Goal: Task Accomplishment & Management: Manage account settings

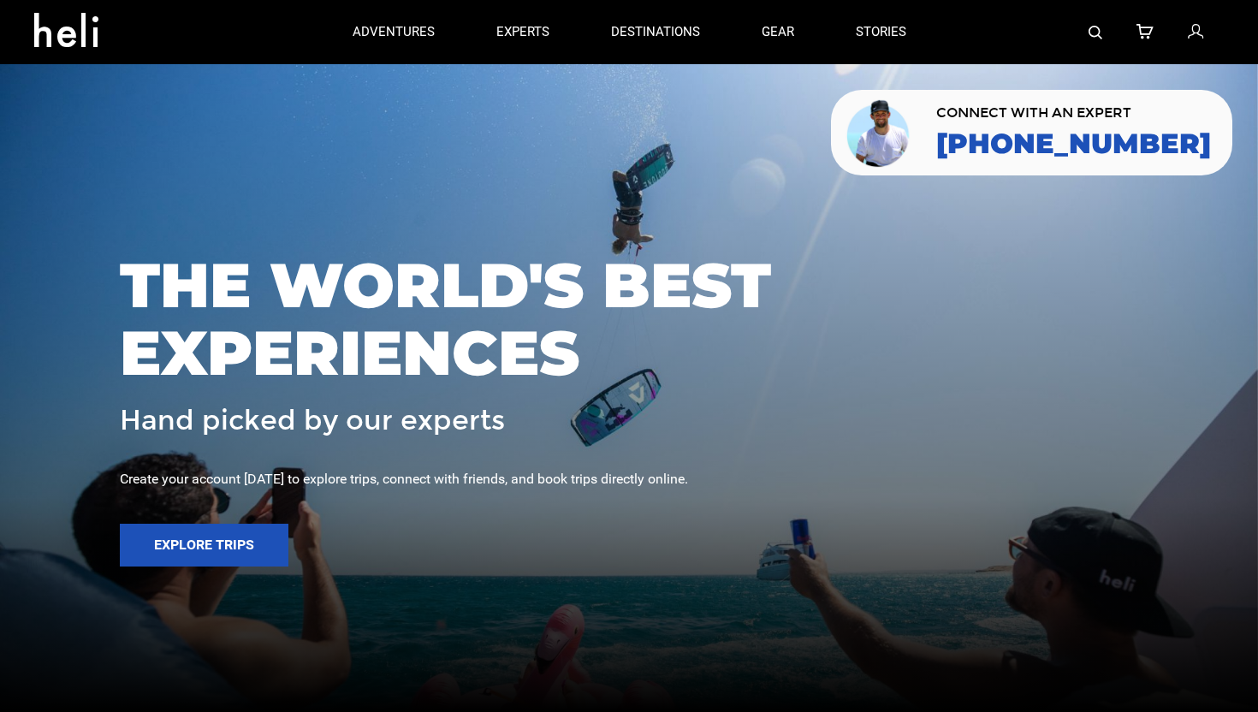
click at [1194, 35] on icon at bounding box center [1195, 32] width 15 height 22
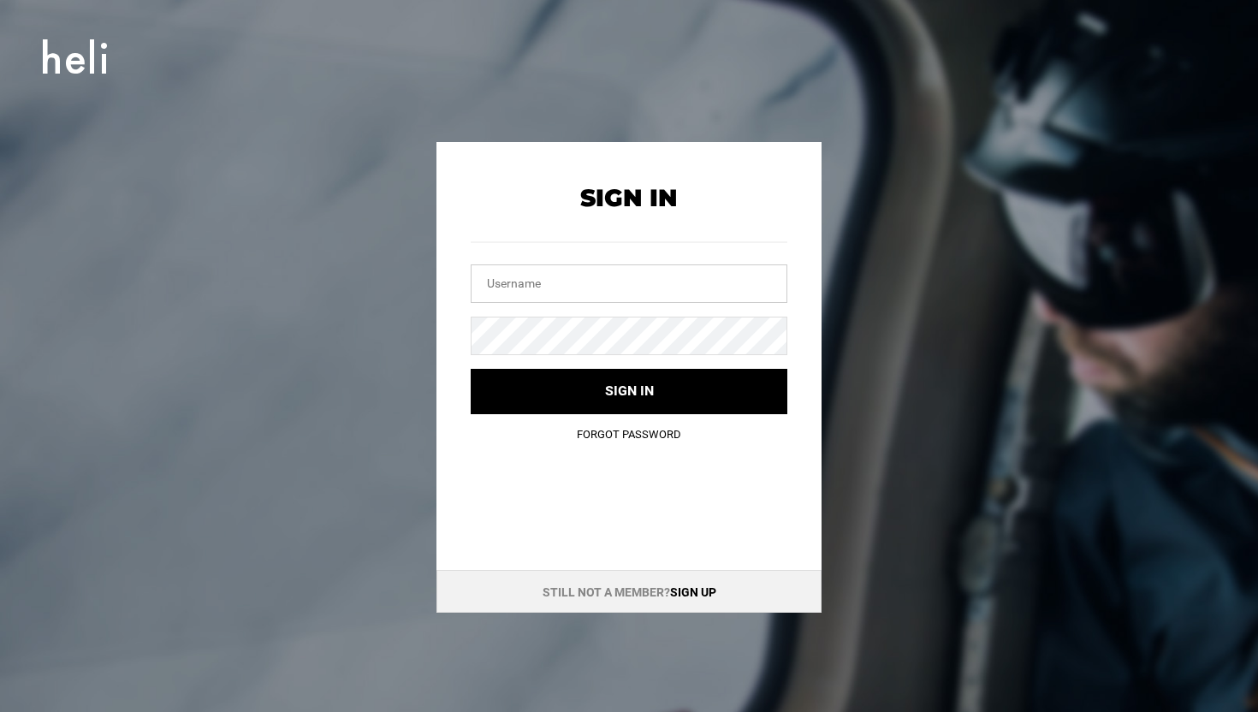
type input "[EMAIL_ADDRESS][DOMAIN_NAME]"
click at [598, 281] on input "[EMAIL_ADDRESS][DOMAIN_NAME]" at bounding box center [629, 284] width 317 height 39
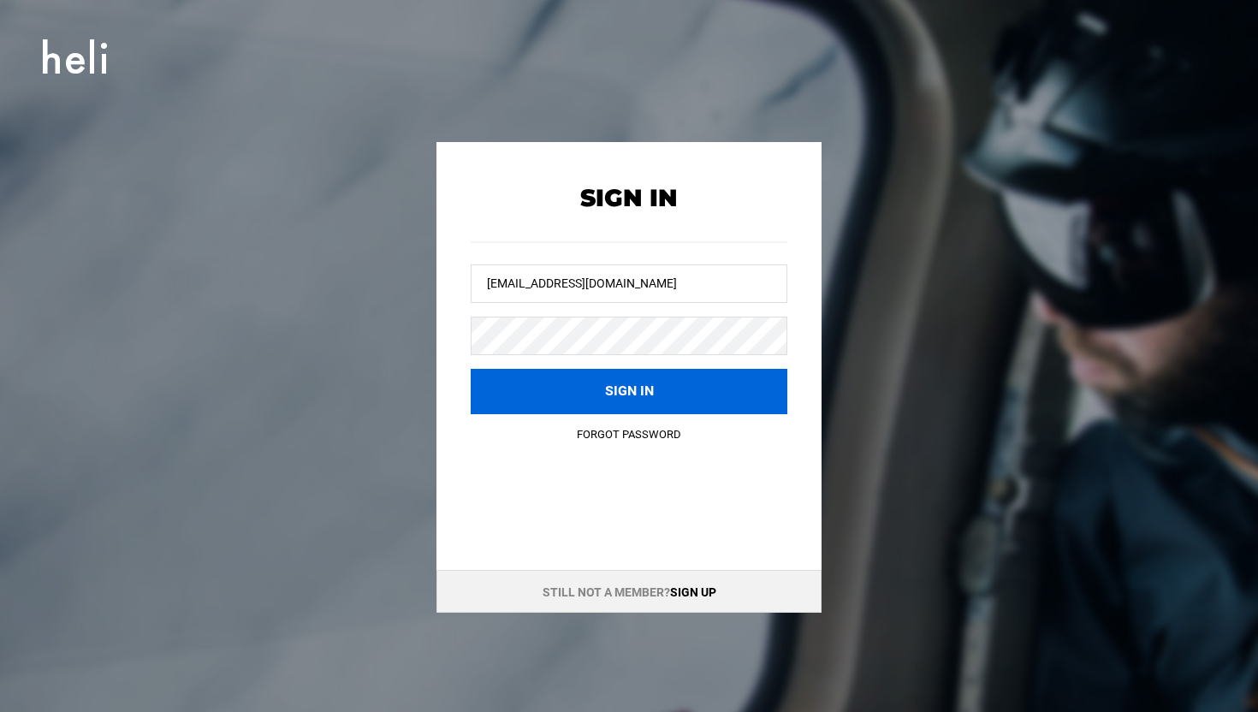
click at [594, 378] on button "Sign in" at bounding box center [629, 391] width 317 height 45
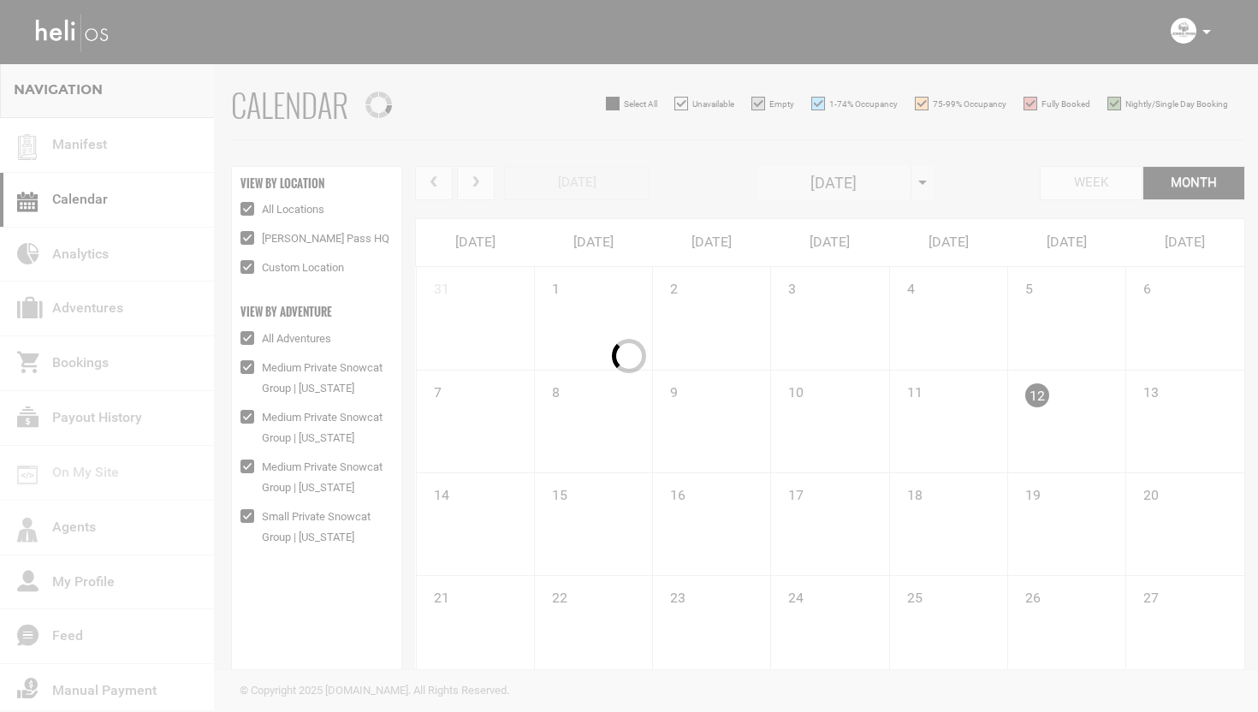
click at [94, 318] on div at bounding box center [629, 356] width 1258 height 712
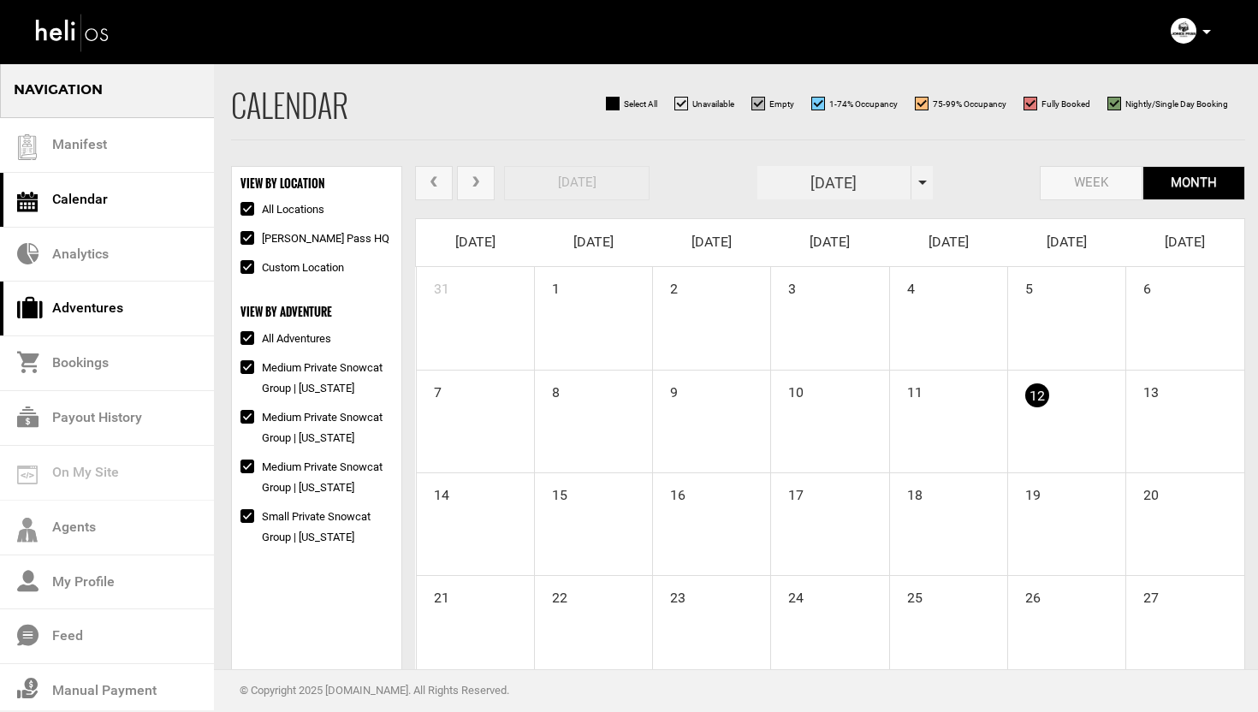
click at [94, 312] on link "Adventures" at bounding box center [107, 309] width 214 height 55
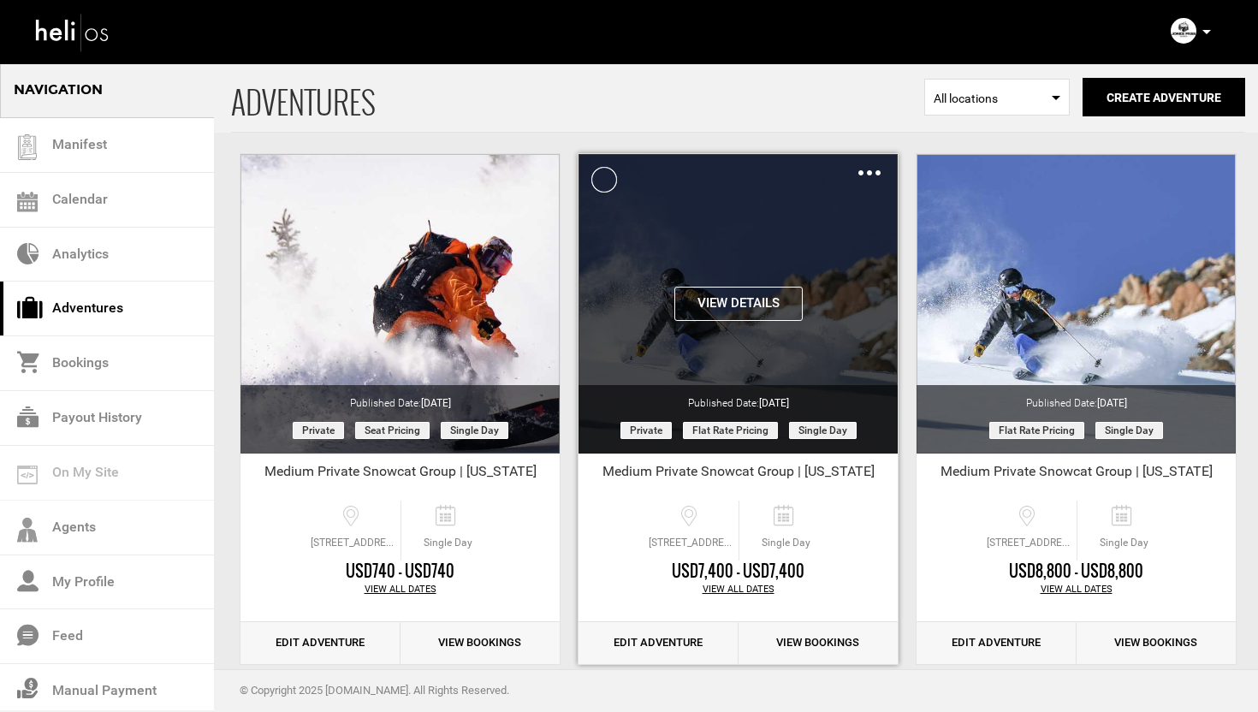
scroll to position [80, 0]
